Goal: Information Seeking & Learning: Learn about a topic

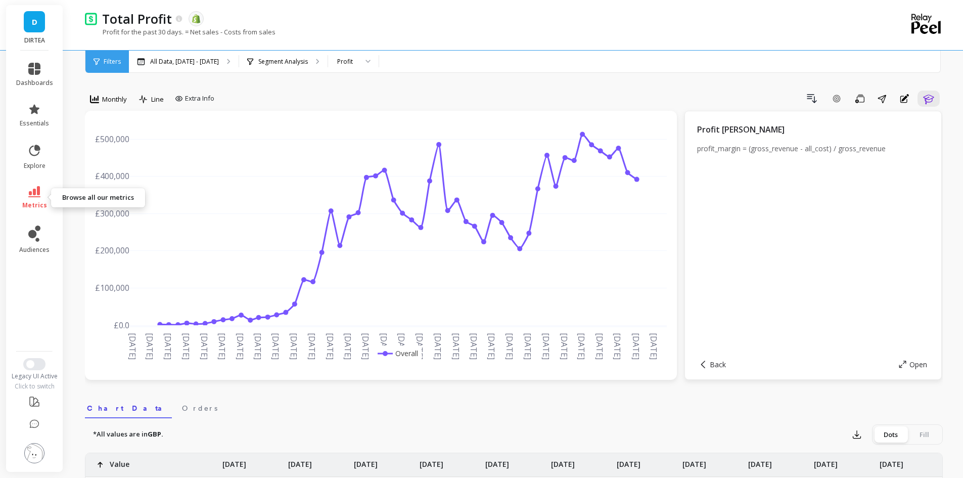
click at [34, 192] on icon at bounding box center [34, 191] width 12 height 11
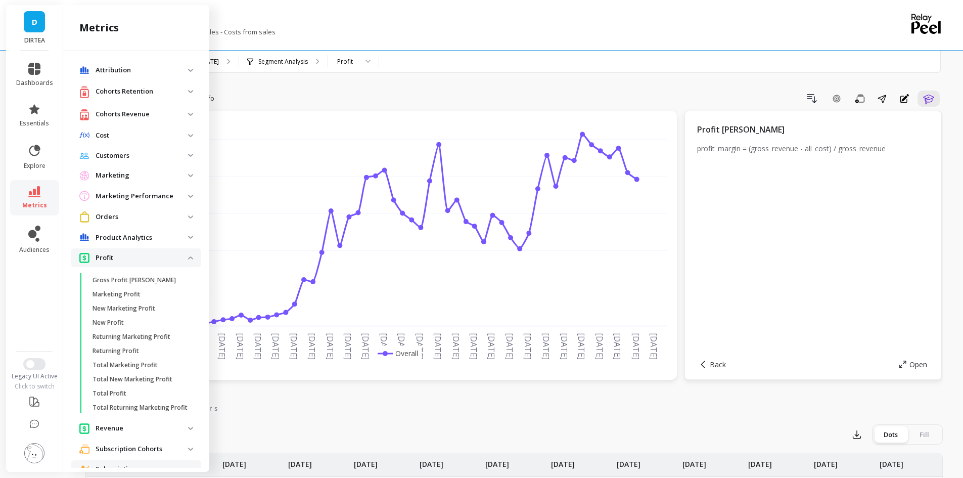
scroll to position [307, 0]
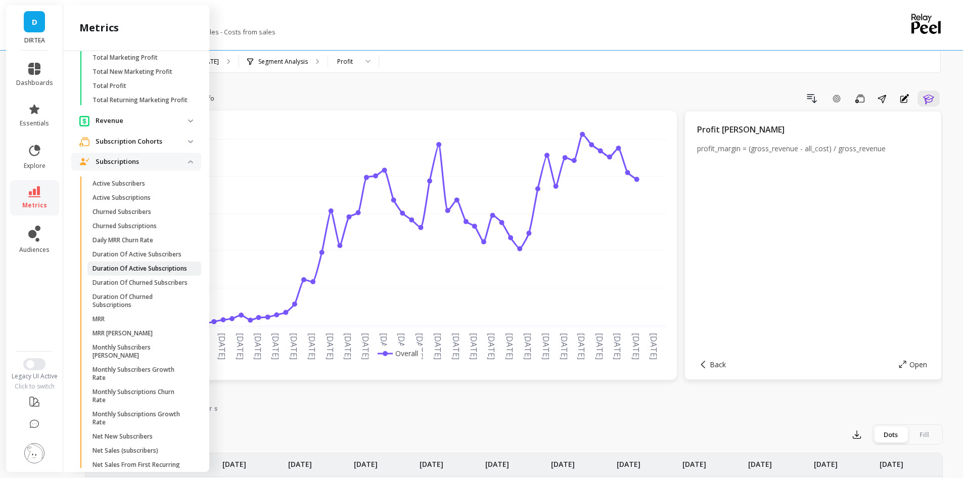
click at [129, 272] on p "Duration Of Active Subscriptions" at bounding box center [139, 268] width 95 height 8
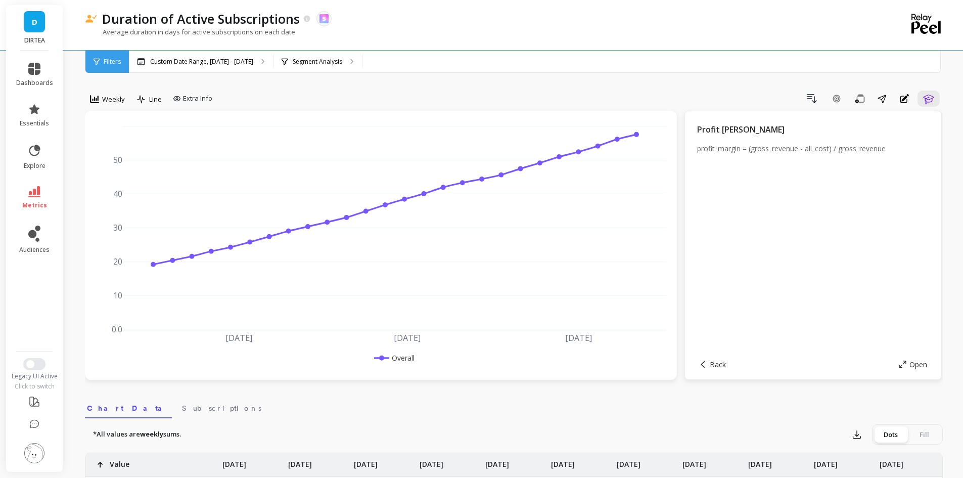
click at [94, 95] on icon at bounding box center [94, 99] width 9 height 9
click at [114, 176] on div "Monthly" at bounding box center [123, 180] width 58 height 10
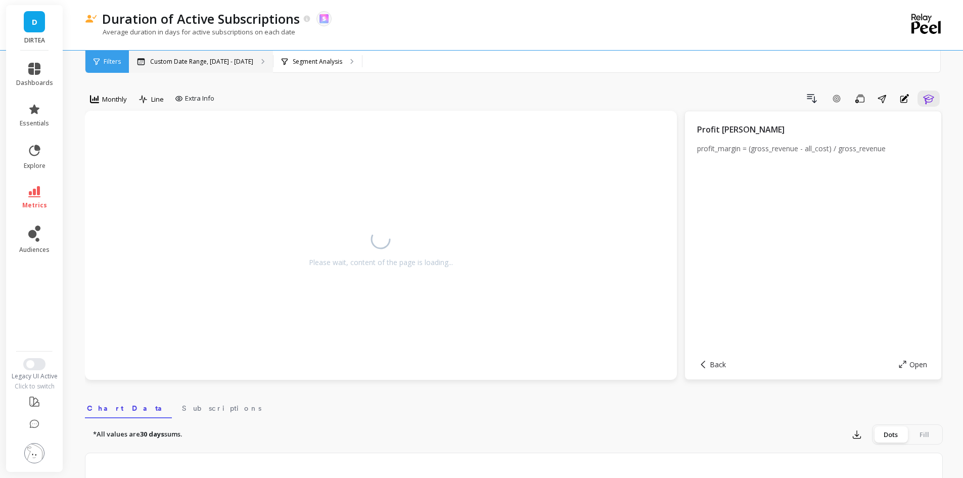
click at [159, 64] on p "Custom Date Range, [DATE] - [DATE]" at bounding box center [201, 62] width 103 height 8
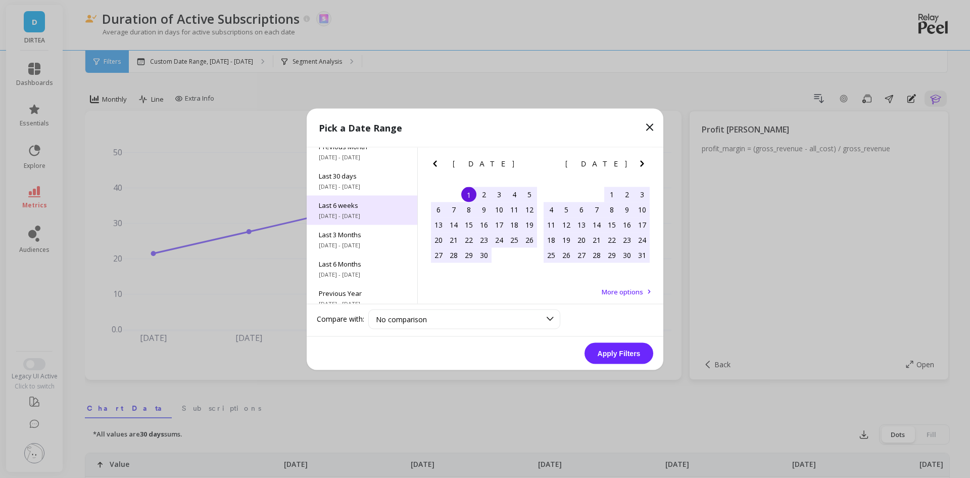
scroll to position [137, 0]
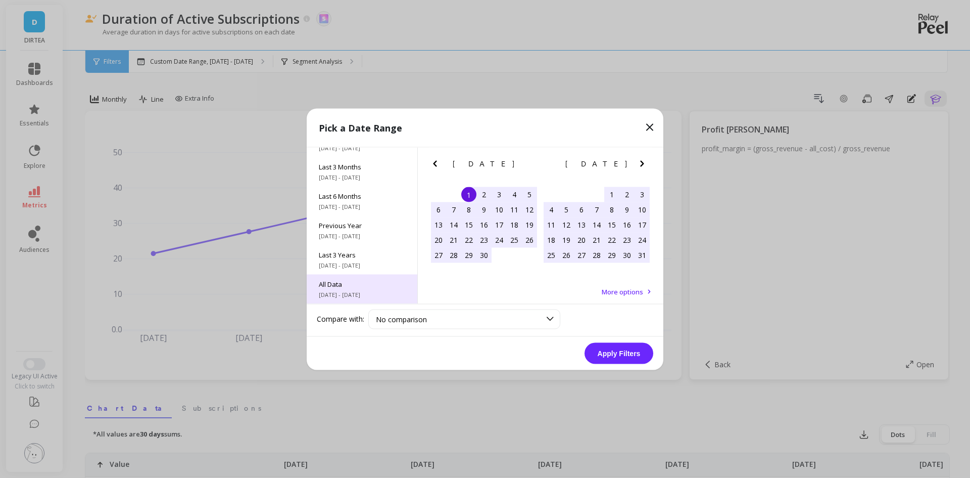
click at [340, 283] on span "All Data" at bounding box center [362, 283] width 86 height 9
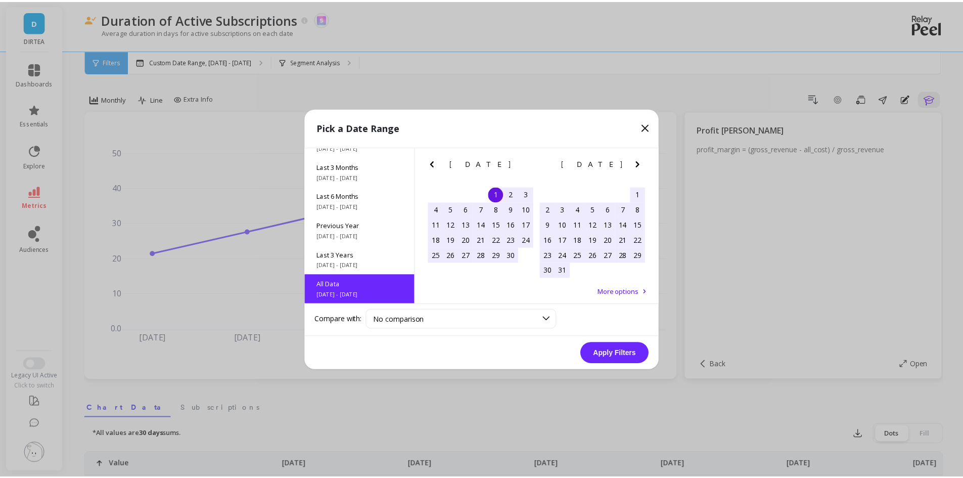
scroll to position [1, 0]
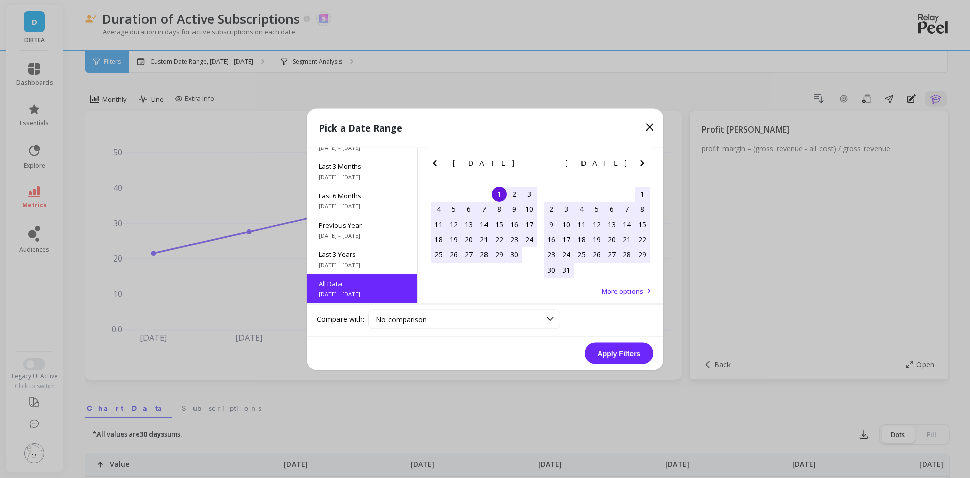
click at [630, 356] on button "Apply Filters" at bounding box center [619, 352] width 69 height 21
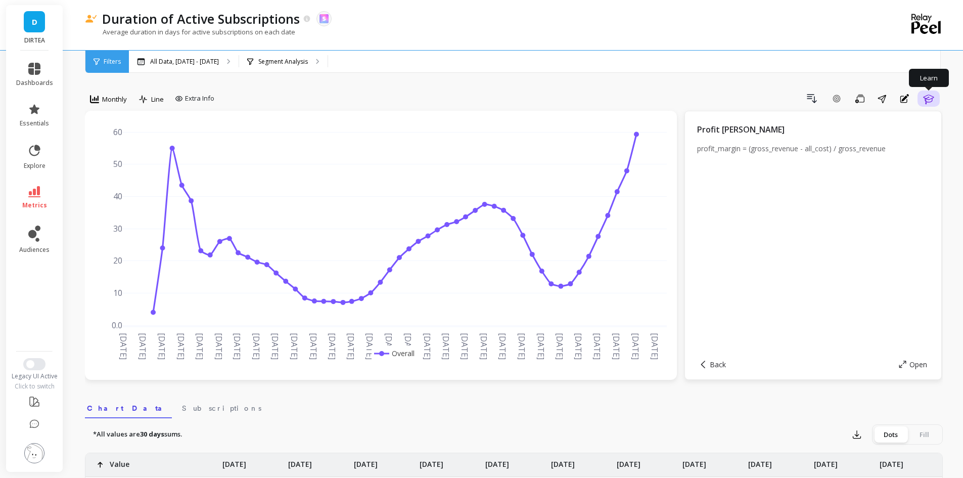
click at [924, 98] on icon "button" at bounding box center [928, 98] width 12 height 12
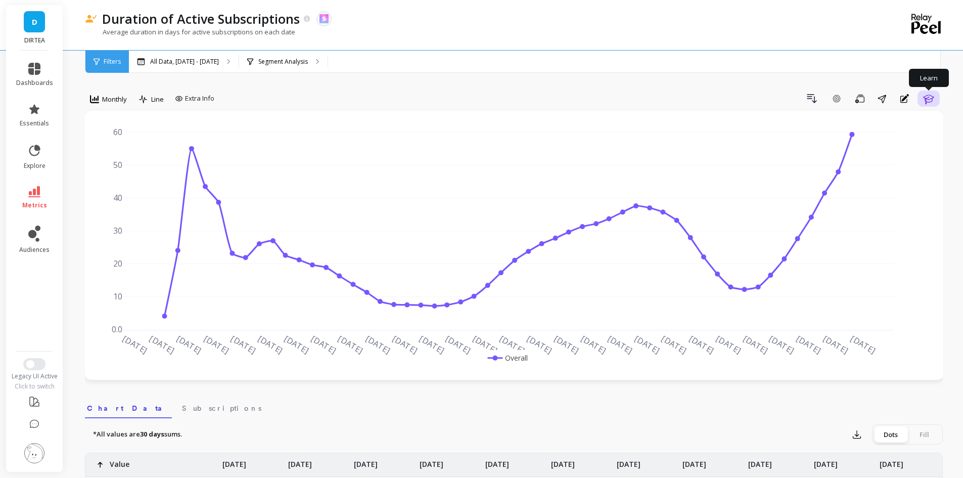
click at [924, 98] on icon "button" at bounding box center [928, 98] width 12 height 12
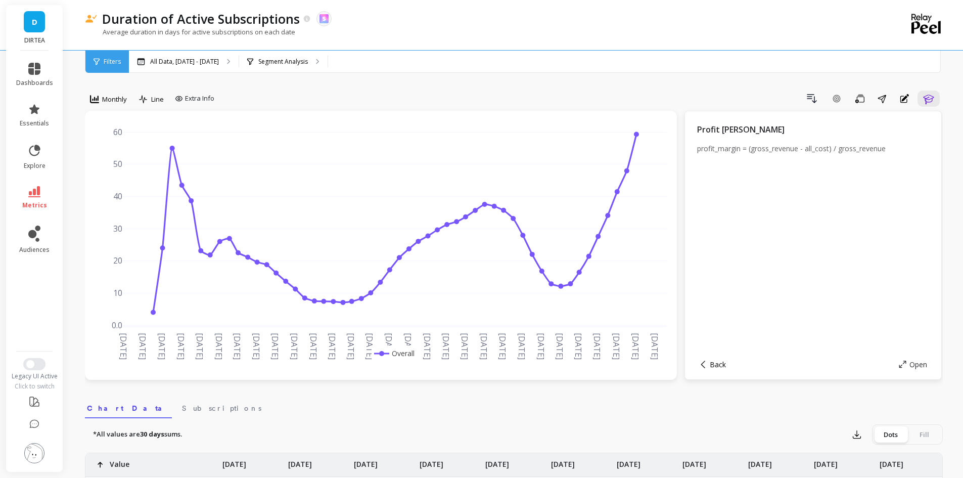
click at [701, 360] on icon at bounding box center [703, 364] width 8 height 8
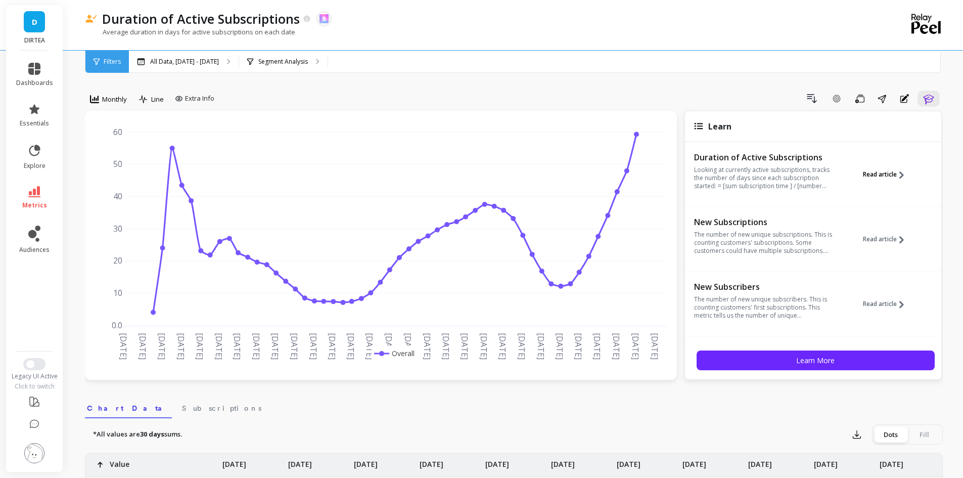
click at [870, 176] on span "Read article" at bounding box center [880, 174] width 34 height 8
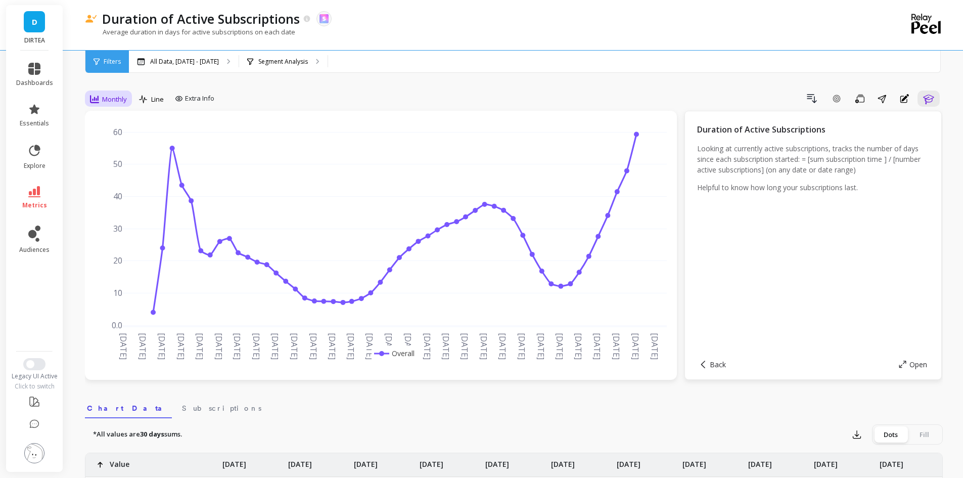
click at [108, 95] on span "Monthly" at bounding box center [114, 100] width 25 height 10
click at [123, 141] on div "Daily" at bounding box center [123, 141] width 58 height 10
